Goal: Transaction & Acquisition: Purchase product/service

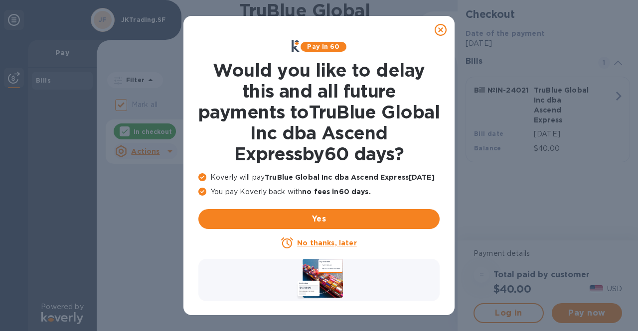
click at [438, 32] on icon at bounding box center [441, 30] width 12 height 12
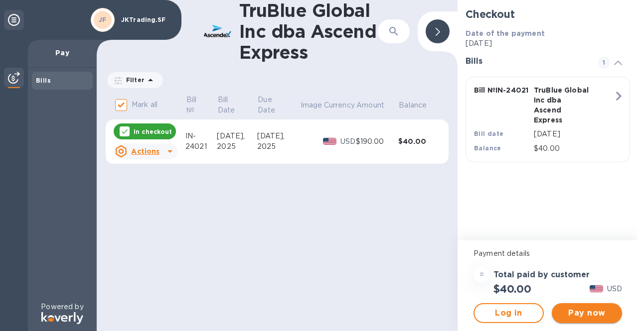
click at [578, 314] on span "Pay now" at bounding box center [587, 313] width 54 height 12
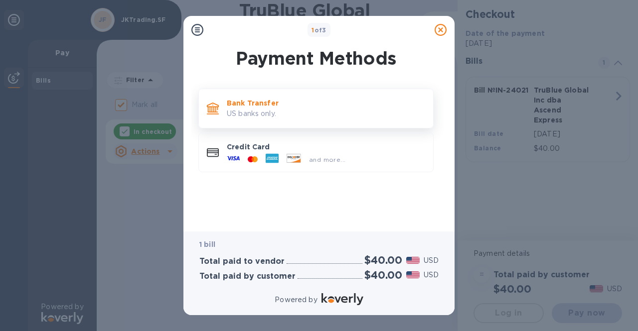
click at [377, 119] on div "Bank Transfer US banks only." at bounding box center [326, 108] width 206 height 28
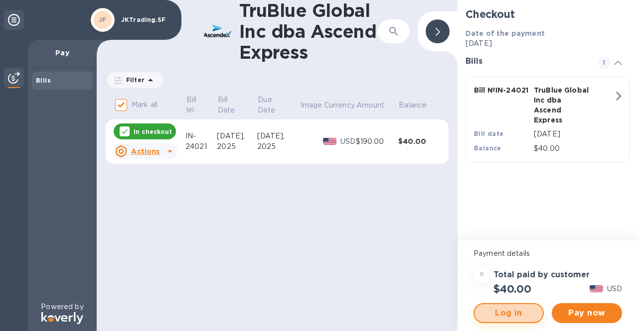
click at [496, 316] on span "Log in" at bounding box center [508, 313] width 52 height 12
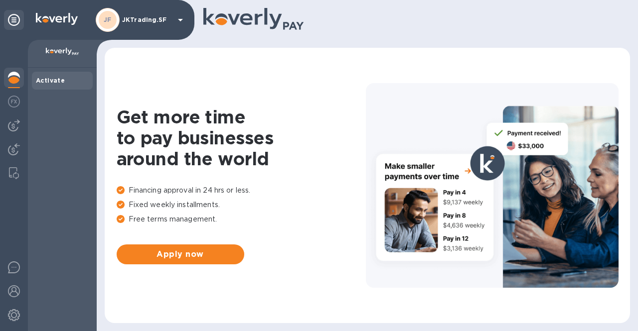
click at [47, 82] on b "Activate" at bounding box center [50, 80] width 29 height 7
click at [22, 103] on div at bounding box center [14, 103] width 20 height 22
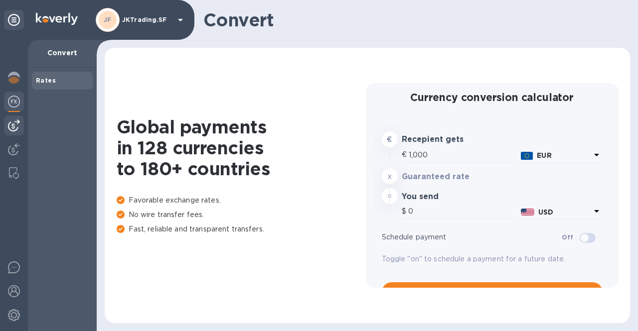
click at [17, 125] on img at bounding box center [14, 126] width 12 height 12
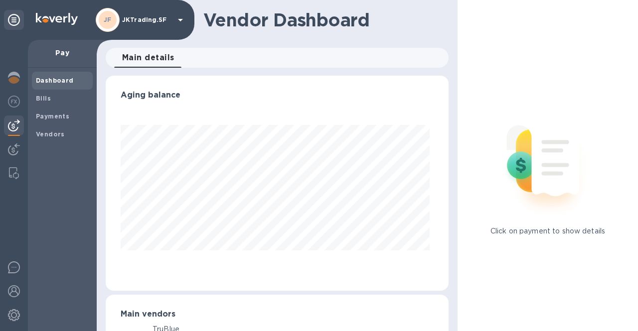
click at [17, 135] on div at bounding box center [14, 126] width 20 height 20
click at [17, 146] on img at bounding box center [14, 150] width 12 height 12
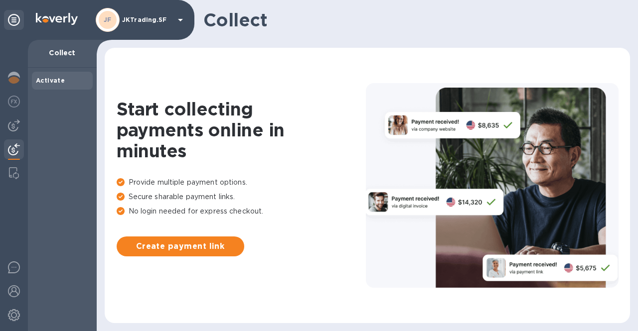
click at [20, 139] on div at bounding box center [14, 186] width 28 height 292
click at [15, 173] on img at bounding box center [14, 173] width 10 height 12
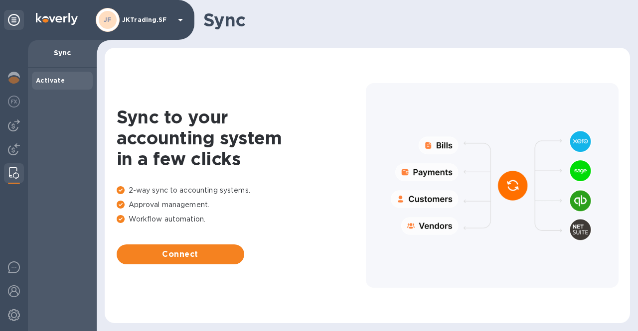
click at [12, 136] on div at bounding box center [14, 186] width 28 height 292
click at [10, 126] on img at bounding box center [14, 126] width 12 height 12
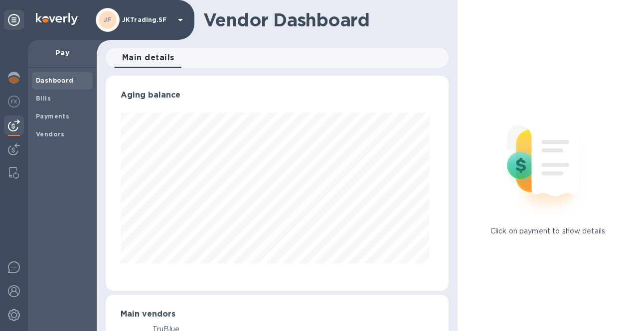
scroll to position [215, 339]
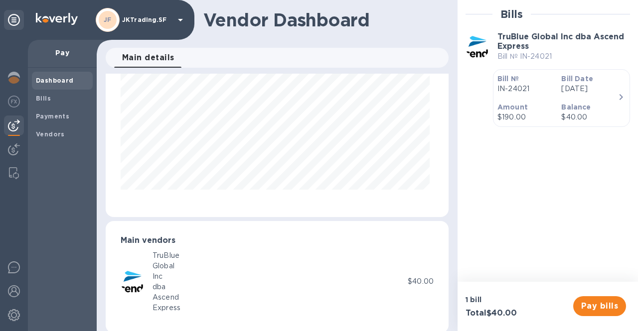
scroll to position [73, 0]
click at [603, 305] on span "Pay bills" at bounding box center [599, 306] width 37 height 12
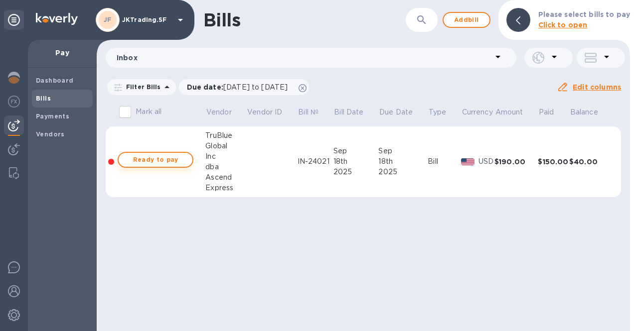
click at [175, 156] on span "Ready to pay" at bounding box center [156, 160] width 58 height 12
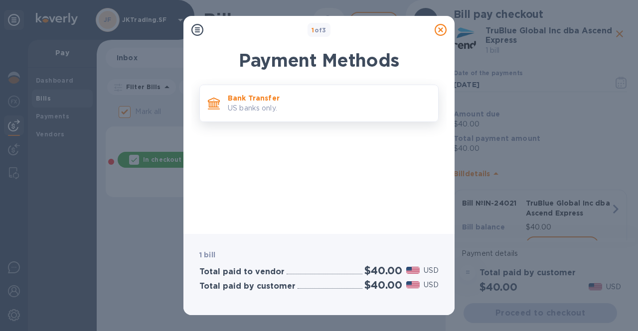
click at [367, 91] on div "Bank Transfer US banks only." at bounding box center [329, 103] width 210 height 28
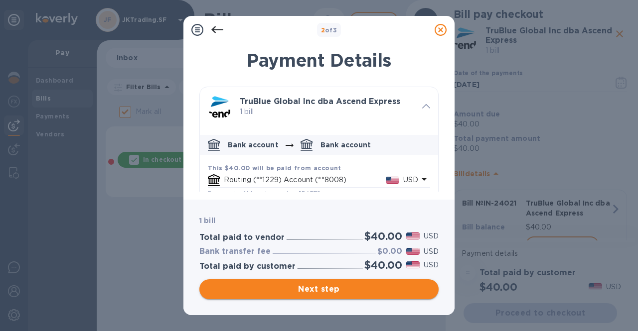
click at [348, 291] on span "Next step" at bounding box center [318, 290] width 223 height 12
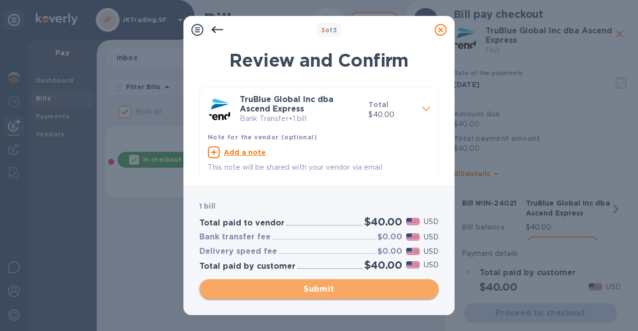
click at [342, 293] on span "Submit" at bounding box center [318, 290] width 223 height 12
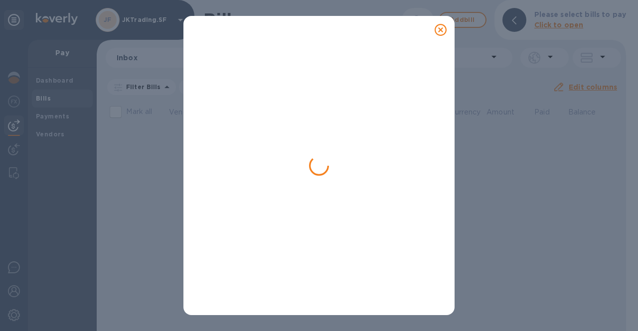
checkbox input "false"
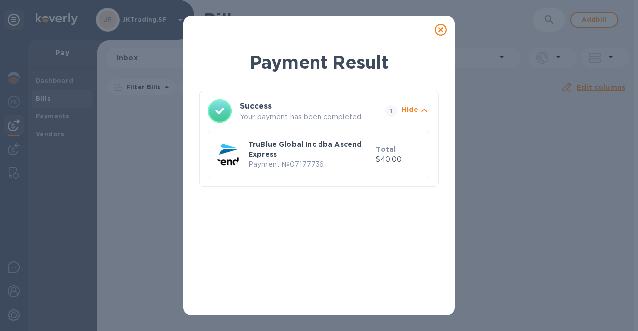
click at [444, 37] on div at bounding box center [441, 30] width 20 height 20
click at [442, 32] on icon at bounding box center [441, 30] width 12 height 12
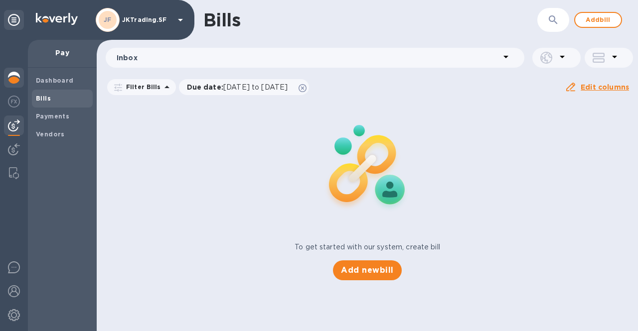
click at [14, 78] on img at bounding box center [14, 78] width 12 height 12
